Goal: Find specific page/section

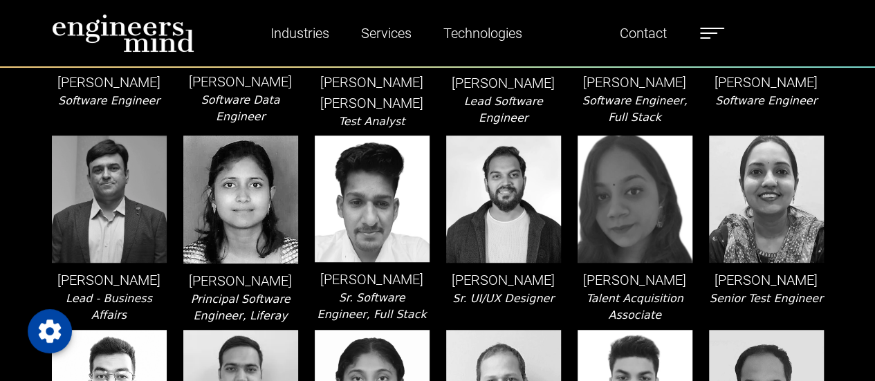
scroll to position [416, 0]
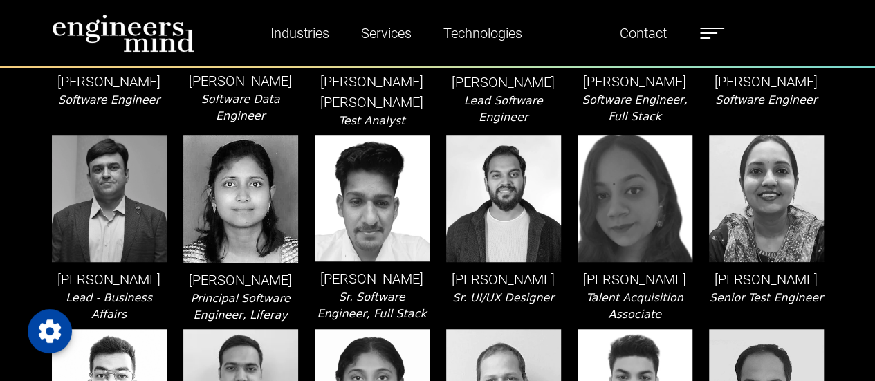
drag, startPoint x: 532, startPoint y: 167, endPoint x: 502, endPoint y: 145, distance: 37.2
click at [502, 145] on img at bounding box center [503, 198] width 115 height 127
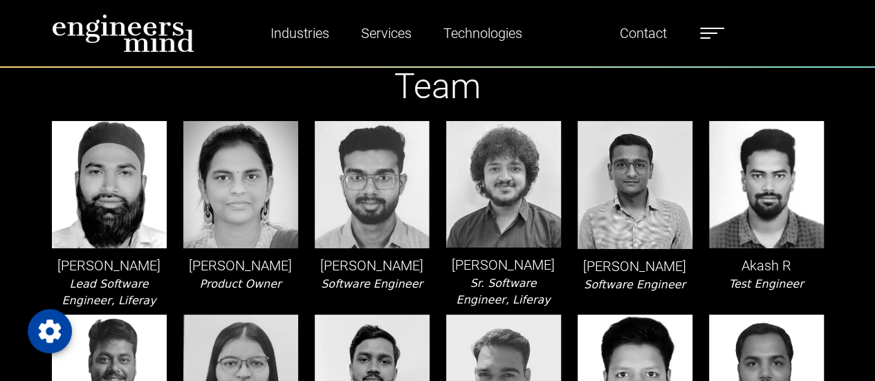
scroll to position [0, 0]
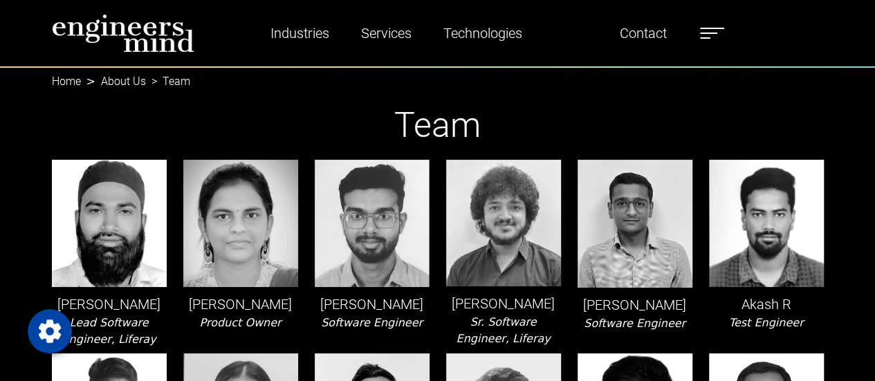
click at [230, 299] on p "[PERSON_NAME]" at bounding box center [240, 304] width 115 height 21
click at [286, 113] on h1 "Team" at bounding box center [438, 124] width 772 height 41
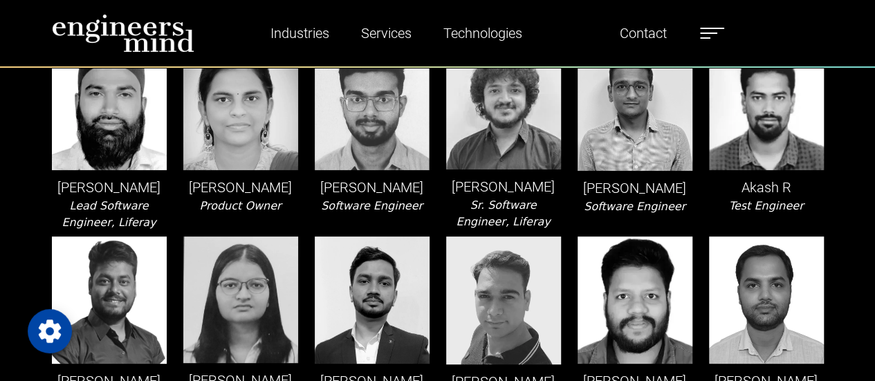
scroll to position [120, 0]
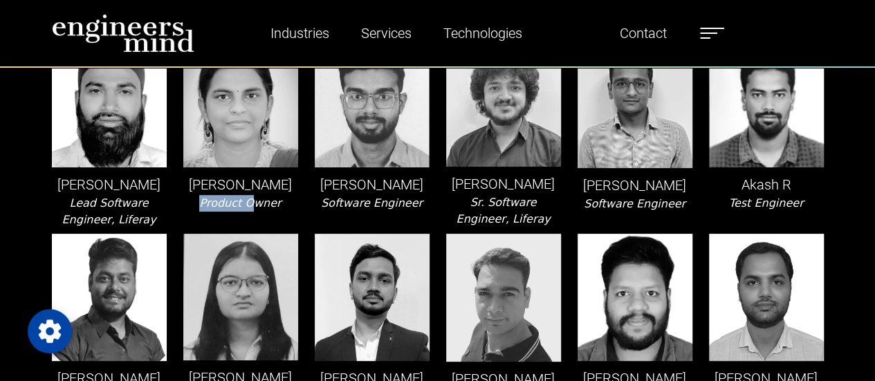
drag, startPoint x: 248, startPoint y: 205, endPoint x: 201, endPoint y: 205, distance: 47.7
click at [201, 205] on div "[PERSON_NAME] Product Owner" at bounding box center [240, 134] width 131 height 188
drag, startPoint x: 201, startPoint y: 205, endPoint x: 272, endPoint y: 204, distance: 71.2
click at [272, 204] on div "[PERSON_NAME] Product Owner" at bounding box center [240, 134] width 131 height 188
